Goal: Task Accomplishment & Management: Use online tool/utility

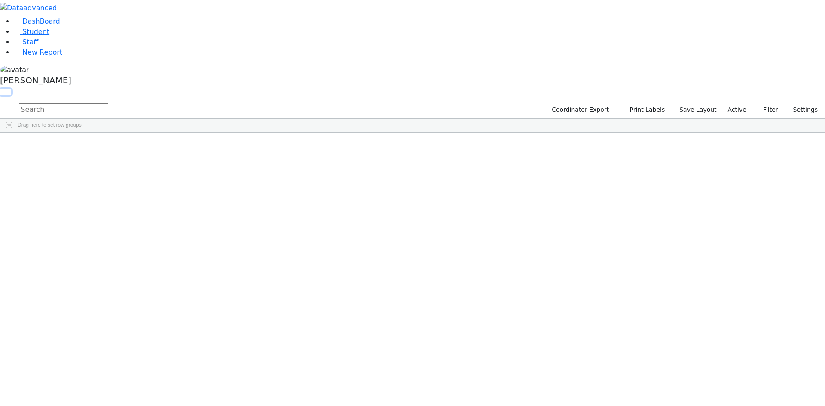
click at [11, 89] on button "button" at bounding box center [5, 92] width 11 height 6
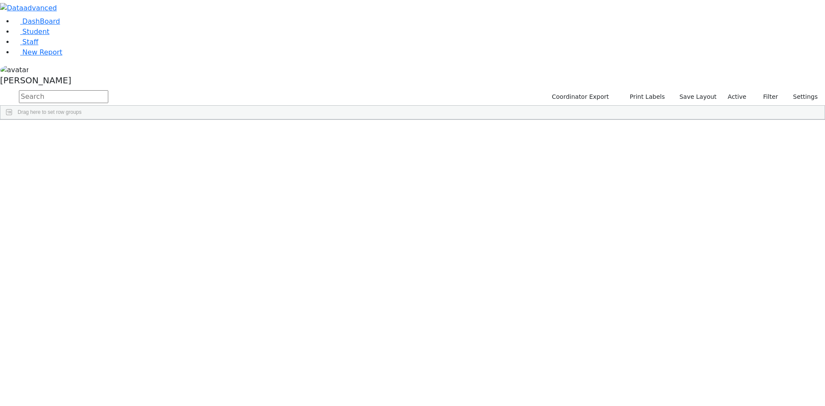
click at [700, 123] on span at bounding box center [696, 126] width 7 height 7
click at [652, 124] on span "filter" at bounding box center [648, 127] width 7 height 7
click at [631, 175] on input "checkbox" at bounding box center [627, 176] width 7 height 7
click at [631, 204] on input "checkbox" at bounding box center [627, 205] width 7 height 7
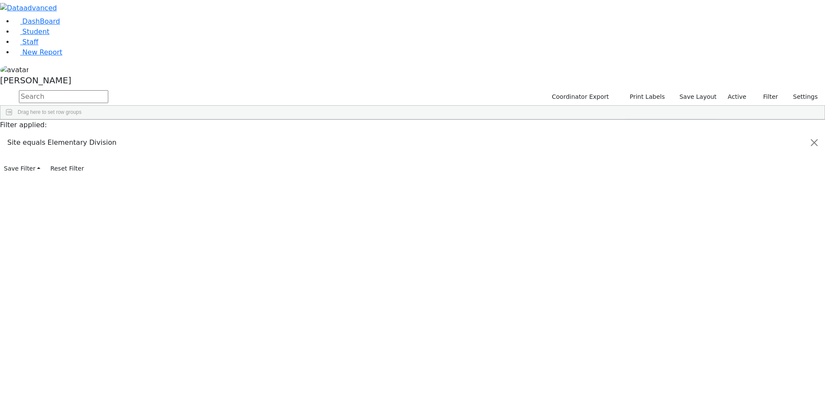
scroll to position [86, 0]
click at [631, 203] on input "checkbox" at bounding box center [627, 204] width 7 height 7
click at [631, 214] on input "checkbox" at bounding box center [627, 214] width 7 height 7
click at [631, 222] on input "checkbox" at bounding box center [627, 224] width 7 height 7
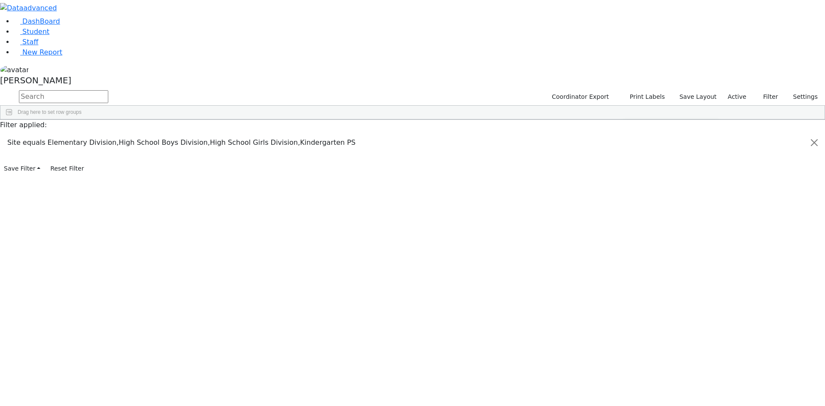
click at [631, 198] on input "checkbox" at bounding box center [627, 200] width 7 height 7
click at [631, 177] on input "checkbox" at bounding box center [627, 176] width 7 height 7
click at [631, 176] on input "checkbox" at bounding box center [627, 176] width 7 height 7
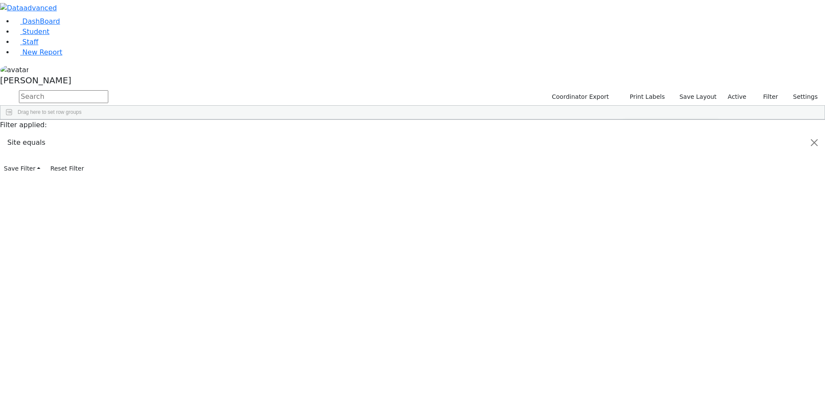
click at [631, 205] on input "checkbox" at bounding box center [627, 205] width 7 height 7
click at [631, 204] on input "checkbox" at bounding box center [627, 204] width 7 height 7
click at [631, 214] on input "checkbox" at bounding box center [627, 214] width 7 height 7
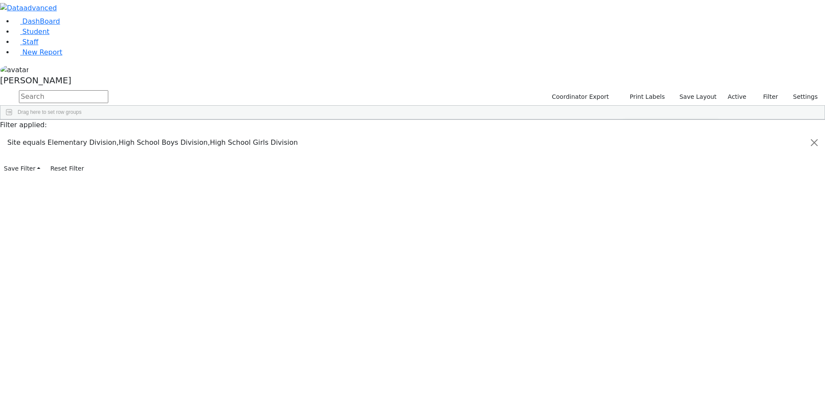
click at [631, 180] on input "checkbox" at bounding box center [627, 181] width 7 height 7
click at [631, 200] on input "checkbox" at bounding box center [627, 200] width 7 height 7
click at [0, 0] on div "Students 188 A 24 K 24 W 24 A 24 K 24 W 24 A" at bounding box center [0, 0] width 0 height 0
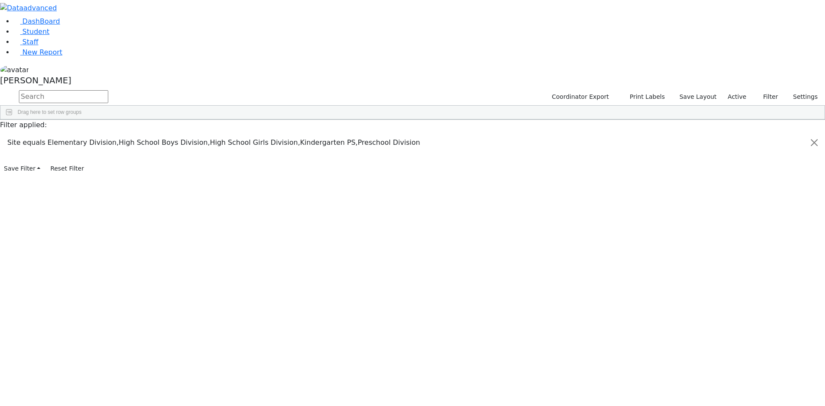
click at [403, 136] on div "21-4" at bounding box center [353, 140] width 101 height 12
click at [451, 229] on span "Print" at bounding box center [421, 232] width 59 height 12
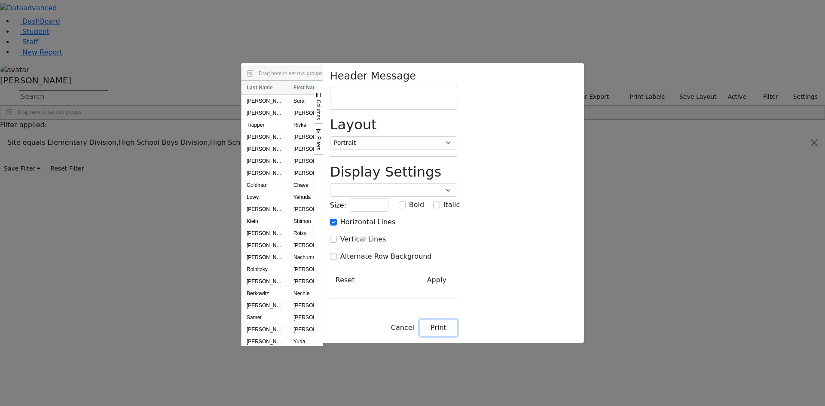
click at [457, 336] on button "Print" at bounding box center [438, 328] width 37 height 16
click at [739, 56] on div "Drag here to set row groups Drag here to set column labels Last Name First Name…" at bounding box center [412, 203] width 825 height 406
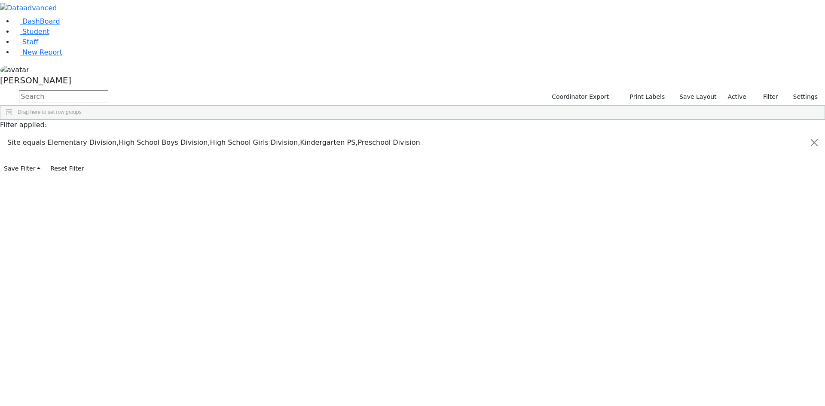
click at [84, 89] on div "[PERSON_NAME]" at bounding box center [412, 76] width 825 height 24
click at [105, 68] on link "Sign Out" at bounding box center [121, 62] width 68 height 14
